Goal: Transaction & Acquisition: Purchase product/service

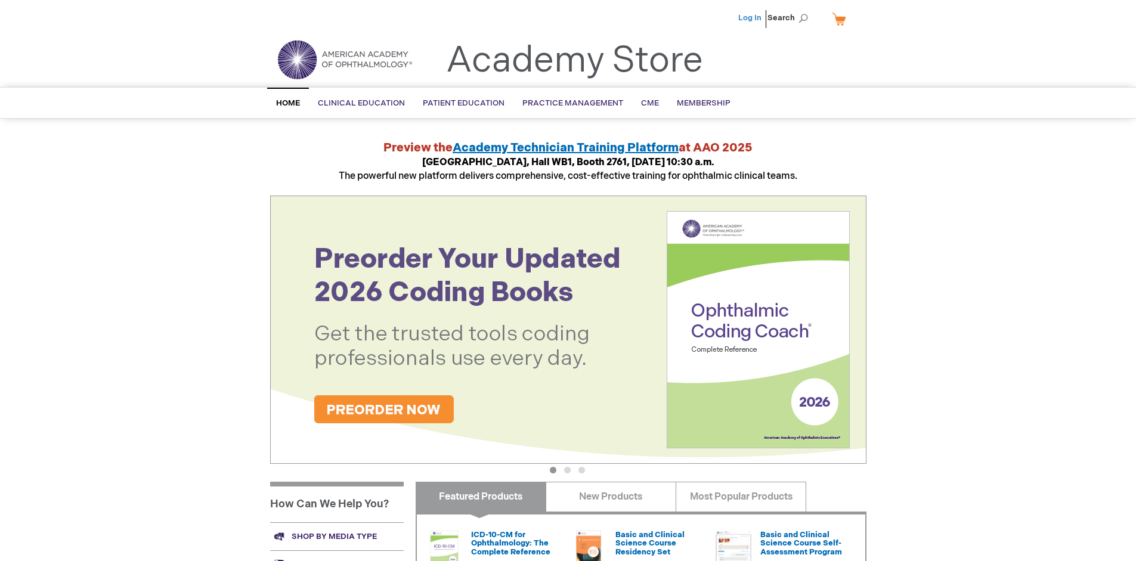
click at [751, 18] on link "Log In" at bounding box center [749, 18] width 23 height 10
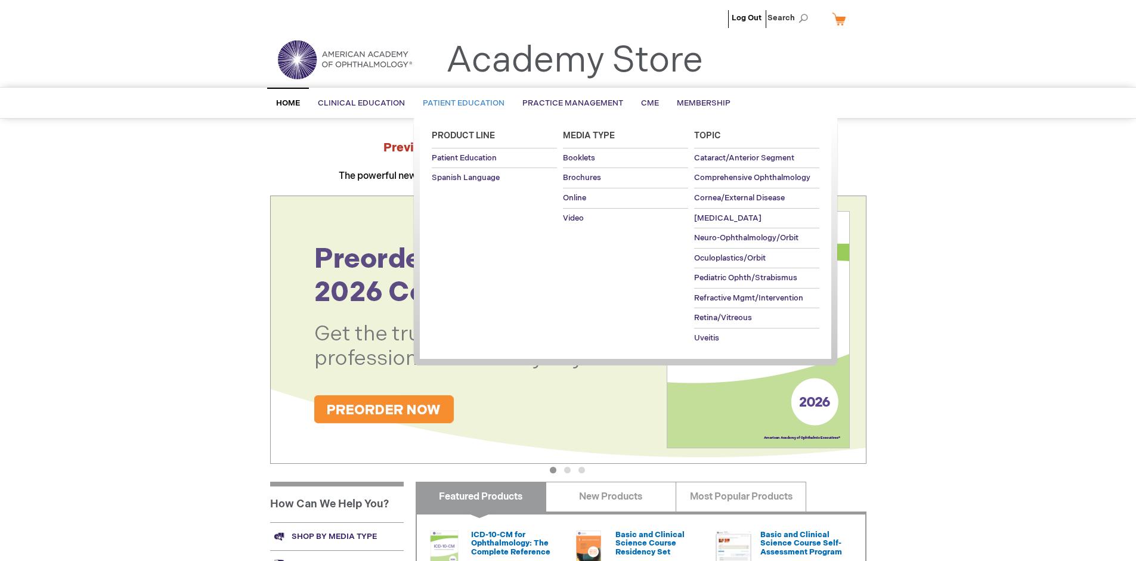
click at [460, 103] on span "Patient Education" at bounding box center [464, 103] width 82 height 10
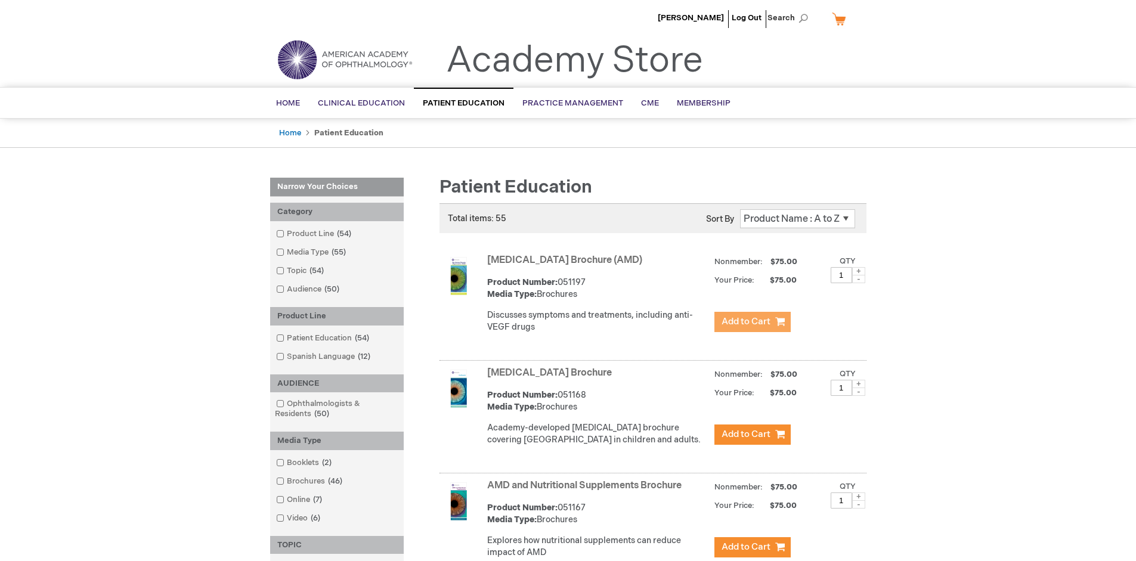
click at [752, 322] on span "Add to Cart" at bounding box center [745, 321] width 49 height 11
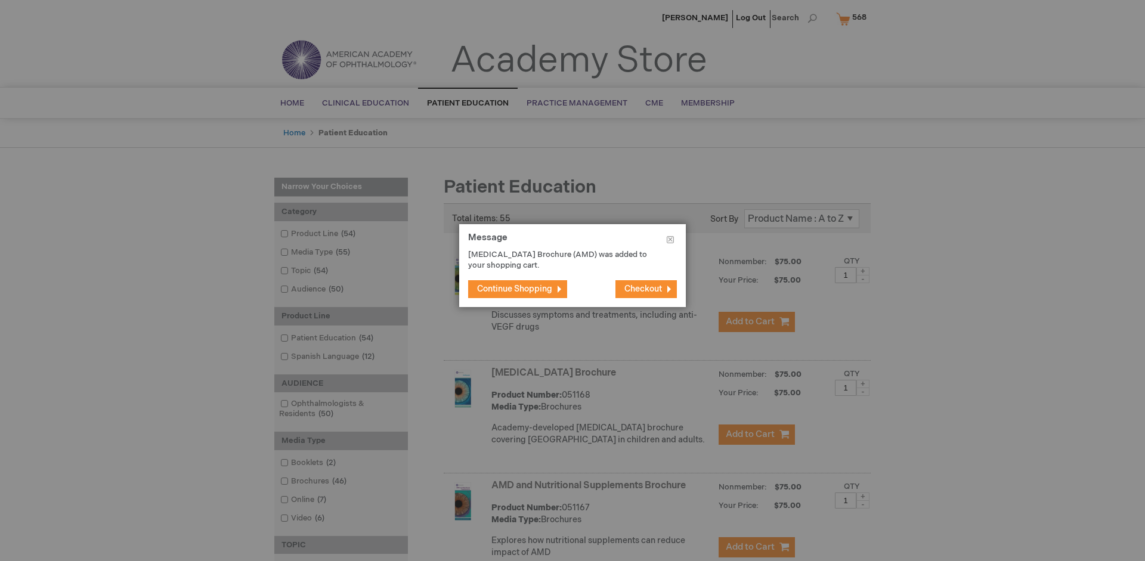
click at [515, 289] on span "Continue Shopping" at bounding box center [514, 289] width 75 height 10
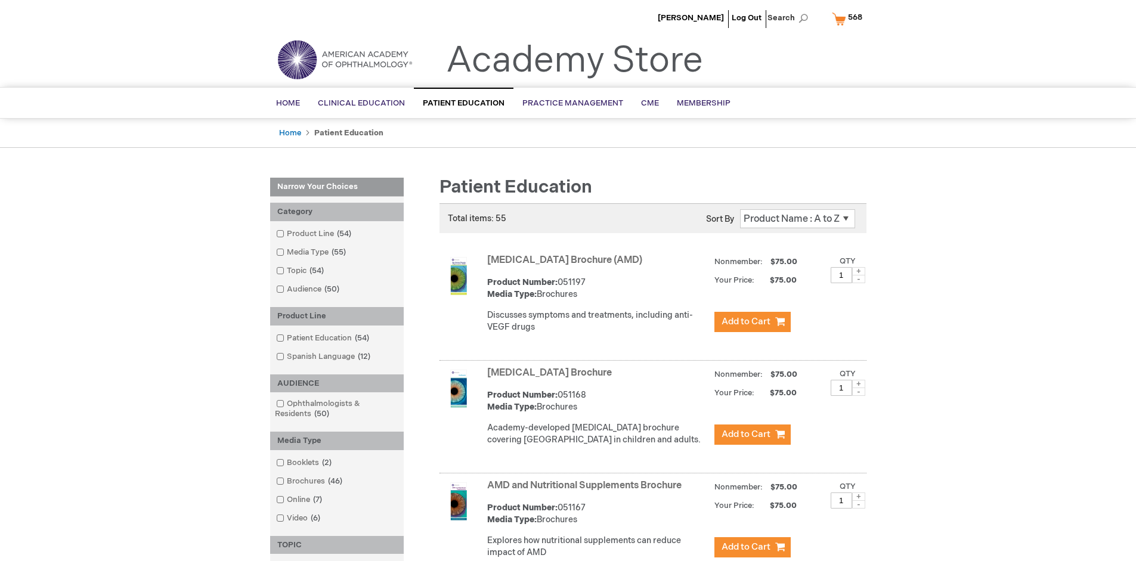
click at [587, 491] on link "AMD and Nutritional Supplements Brochure" at bounding box center [584, 485] width 194 height 11
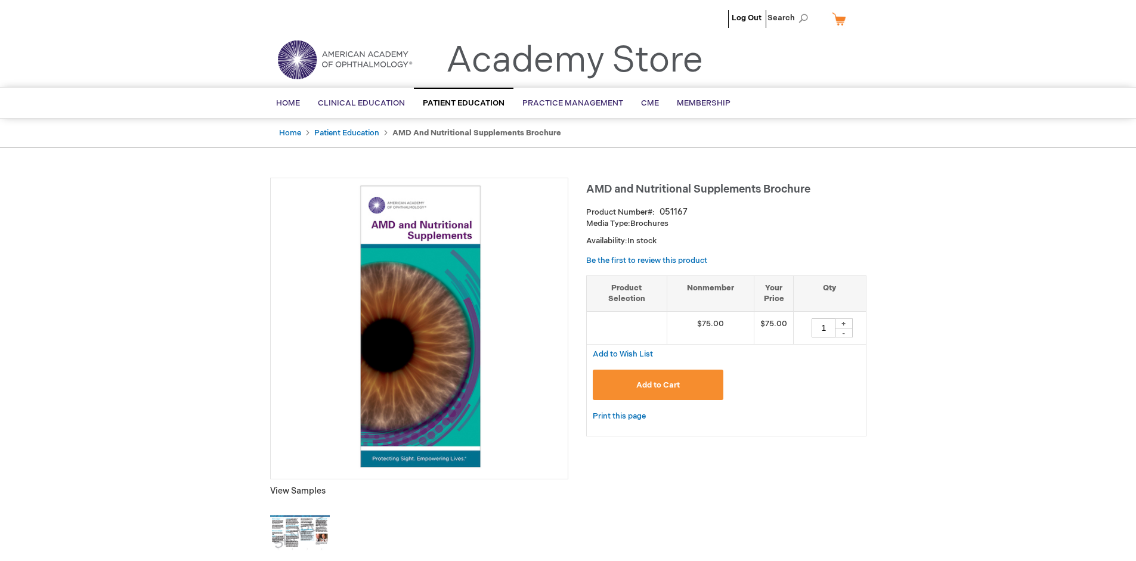
type input "1"
click at [658, 385] on span "Add to Cart" at bounding box center [658, 385] width 44 height 10
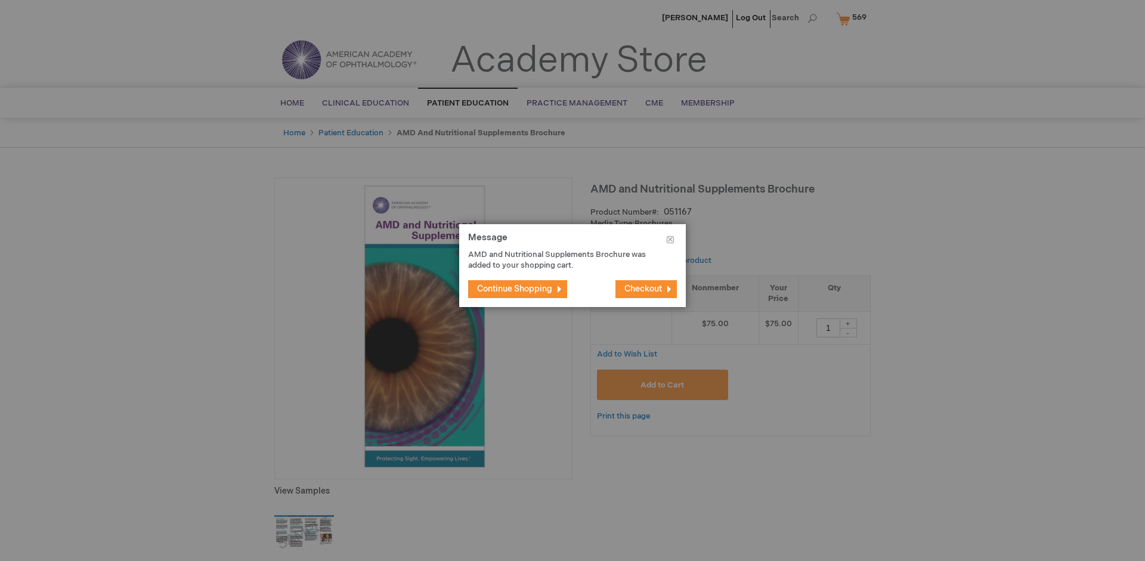
click at [515, 289] on span "Continue Shopping" at bounding box center [514, 289] width 75 height 10
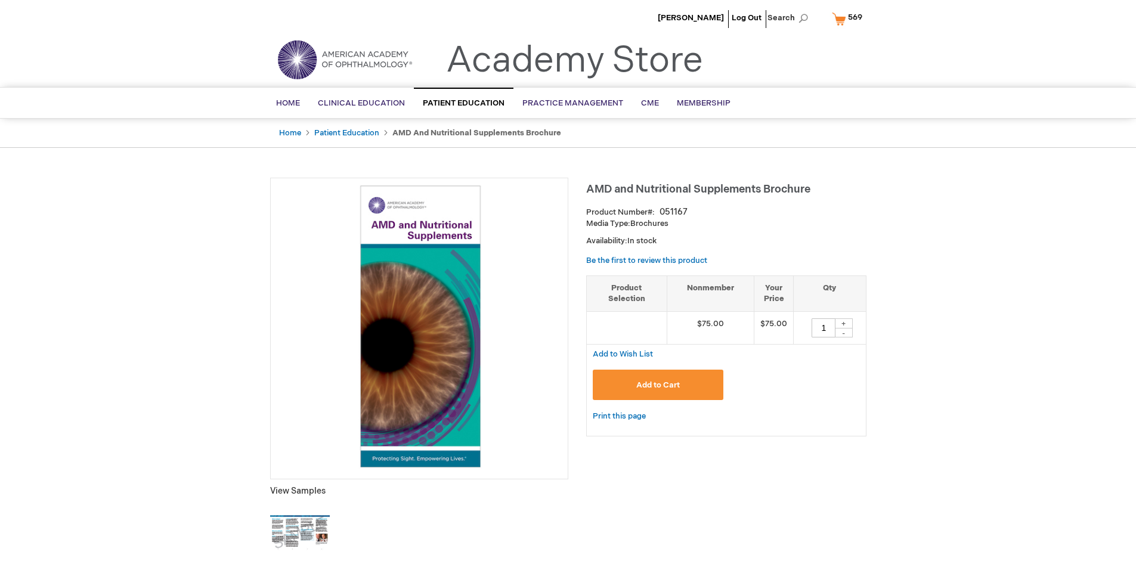
click at [849, 18] on span "569" at bounding box center [855, 18] width 14 height 10
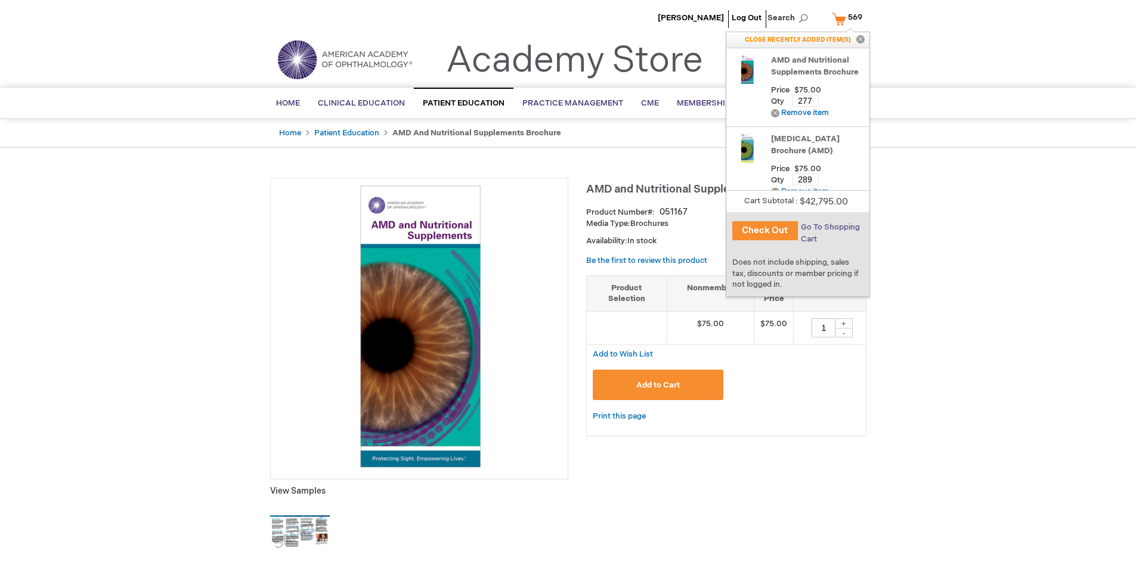
click at [829, 227] on span "Go To Shopping Cart" at bounding box center [830, 232] width 59 height 21
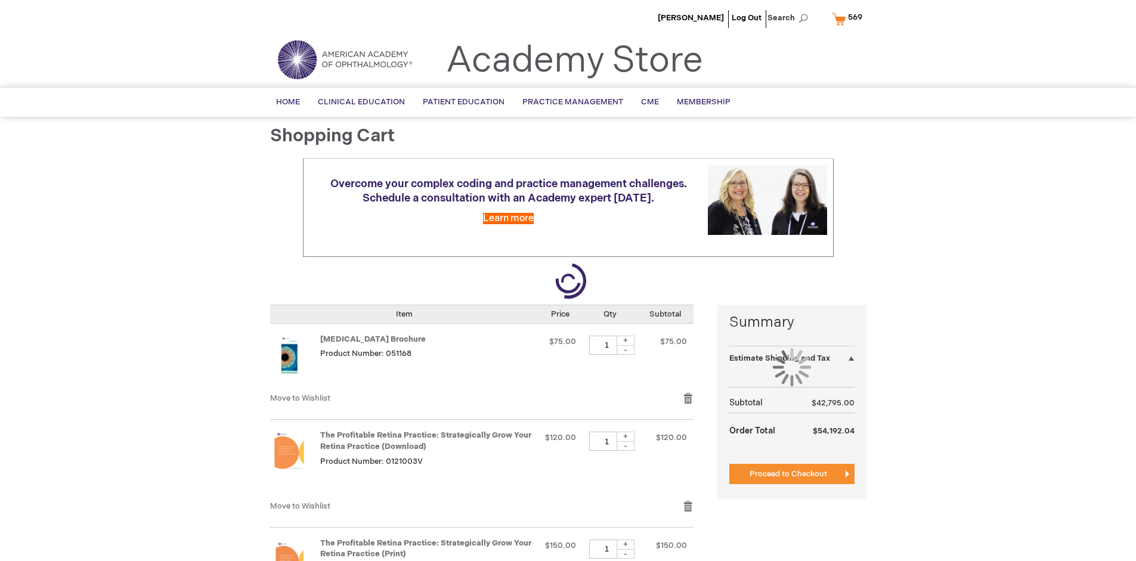
select select "US"
select select "41"
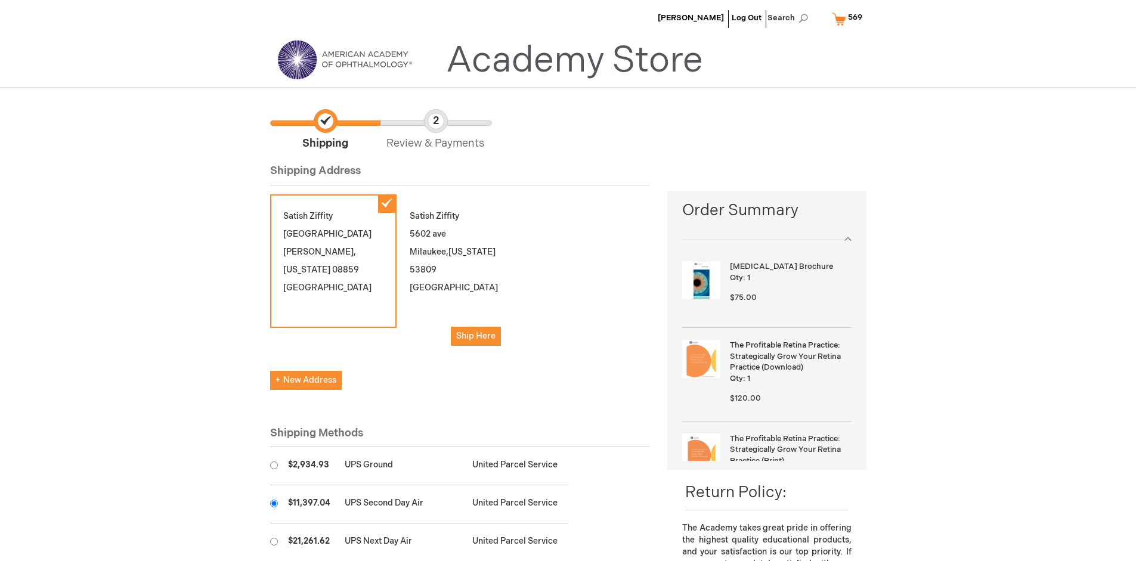
click at [274, 503] on input "radio" at bounding box center [274, 504] width 8 height 8
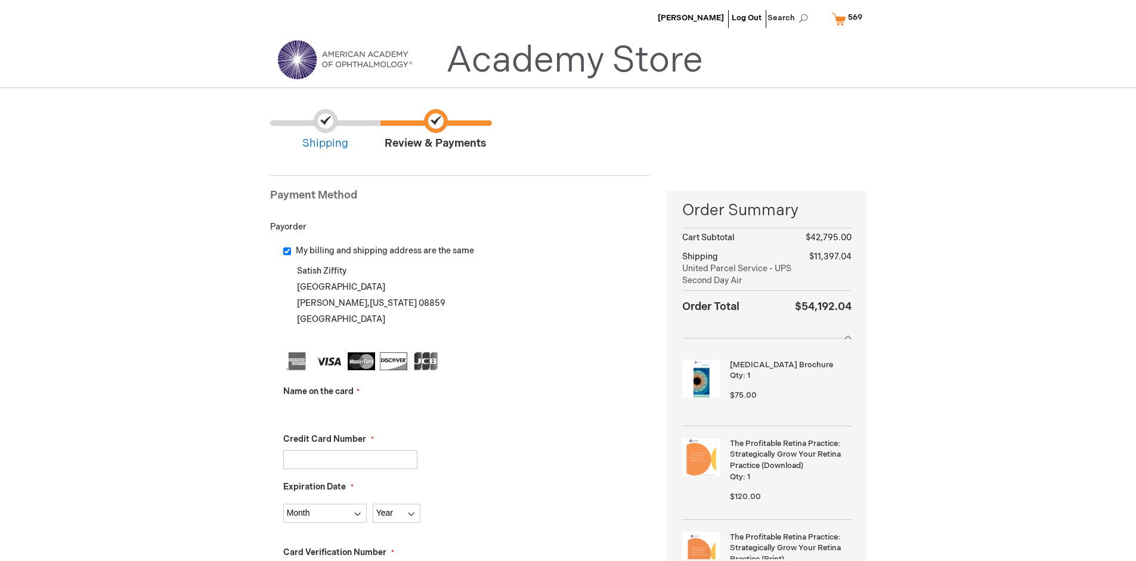
click at [350, 411] on input "Name on the card" at bounding box center [350, 411] width 134 height 19
